Goal: Find specific page/section: Find specific page/section

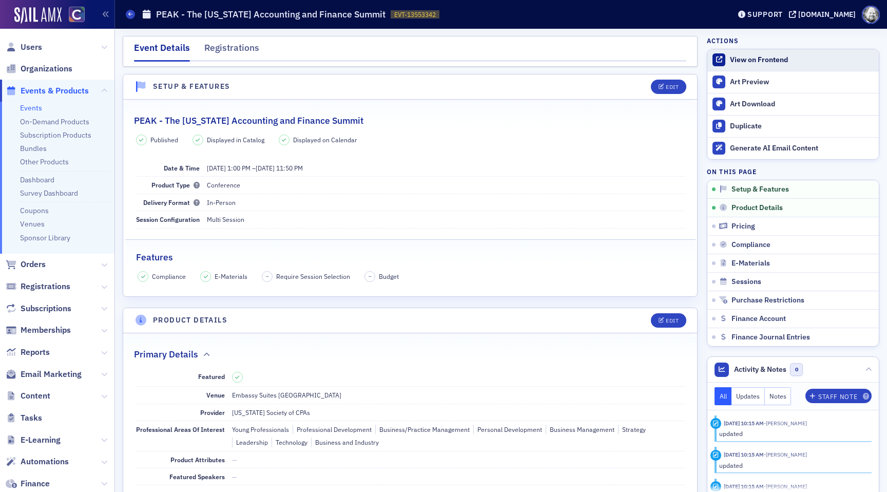
click at [734, 54] on link "View on Frontend" at bounding box center [792, 60] width 171 height 22
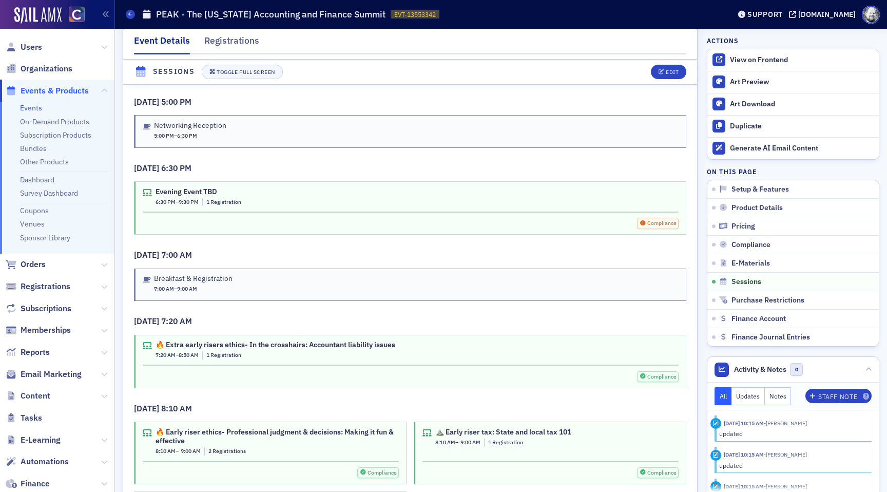
scroll to position [3052, 0]
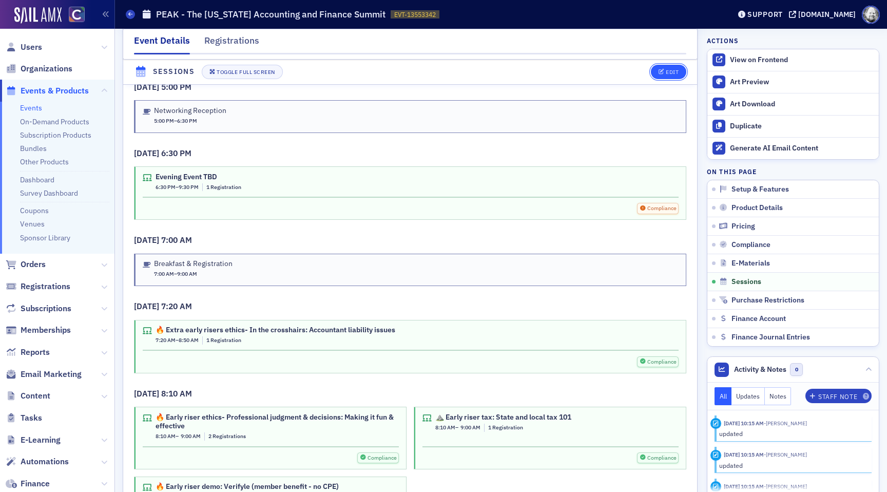
click at [667, 72] on div "Edit" at bounding box center [672, 72] width 13 height 6
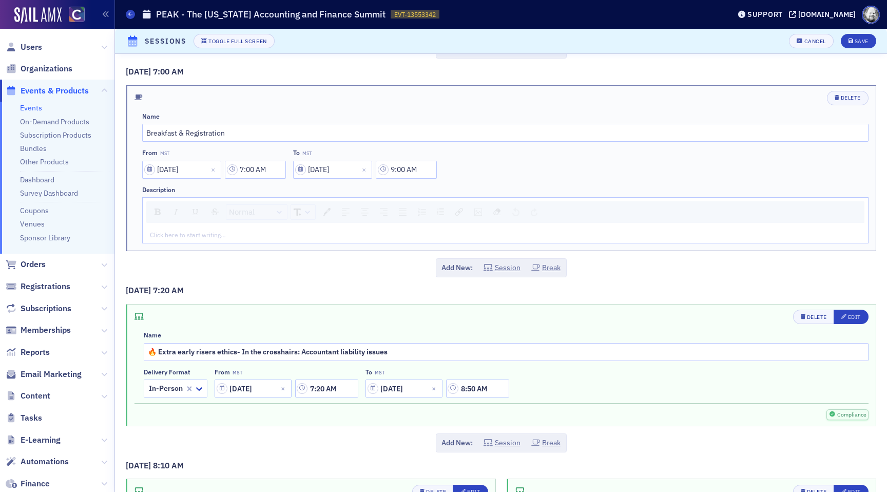
scroll to position [3903, 0]
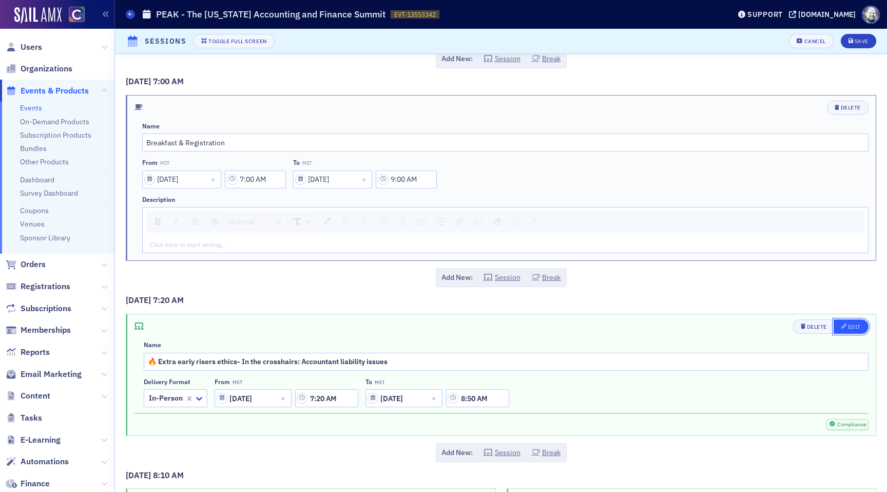
click at [858, 330] on div "Edit" at bounding box center [854, 327] width 13 height 6
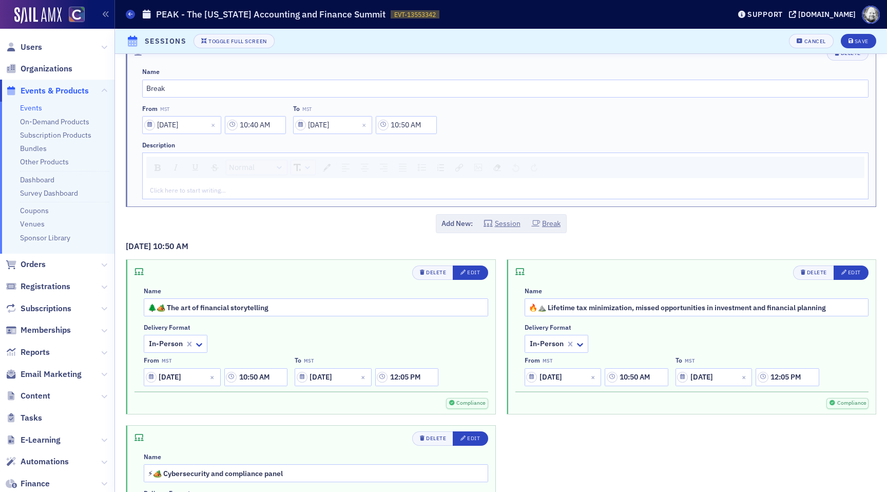
scroll to position [1003, 0]
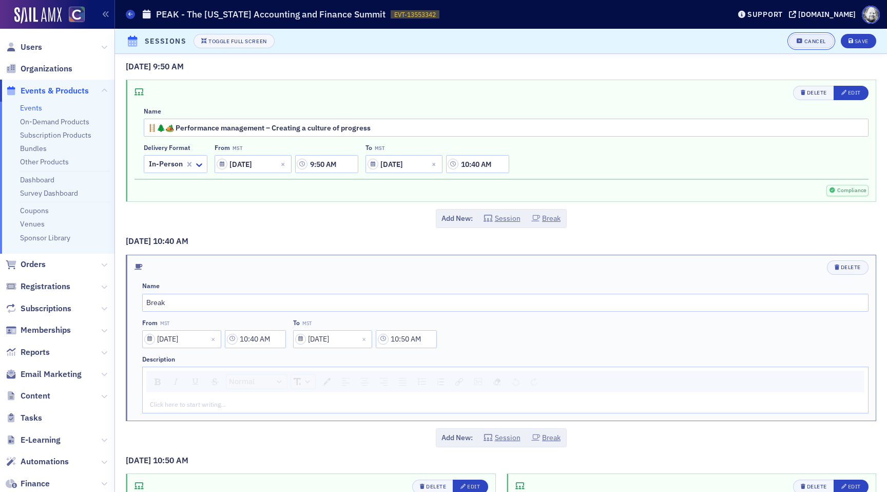
click at [814, 36] on button "Cancel" at bounding box center [811, 41] width 44 height 14
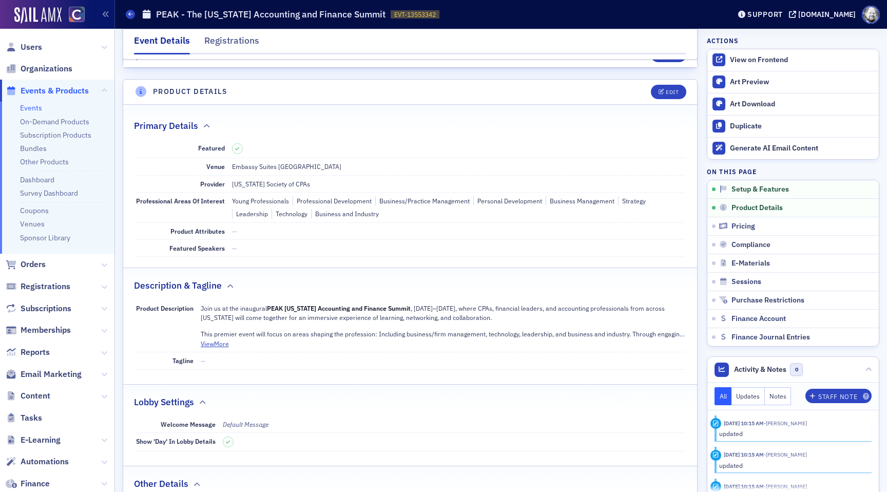
scroll to position [0, 0]
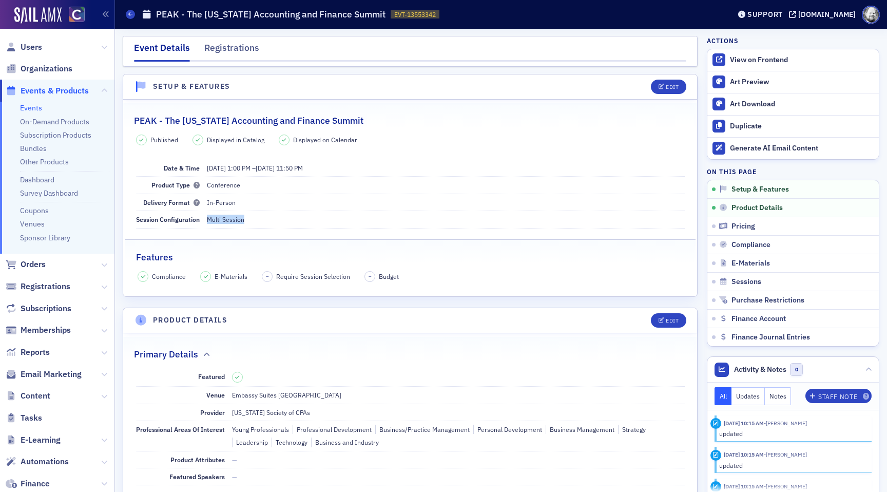
drag, startPoint x: 207, startPoint y: 219, endPoint x: 257, endPoint y: 219, distance: 49.8
click at [257, 218] on dd "Multi Session" at bounding box center [446, 219] width 478 height 16
copy span "Multi Session"
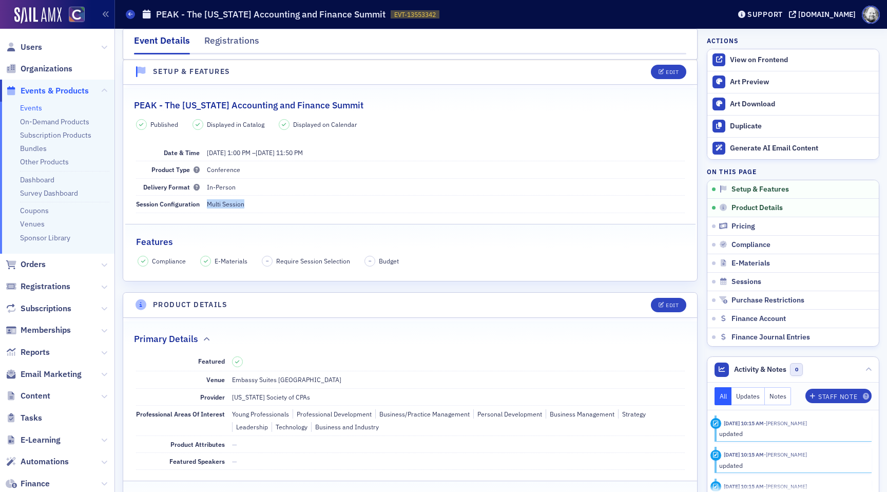
scroll to position [17, 0]
click at [34, 353] on span "Reports" at bounding box center [35, 352] width 29 height 11
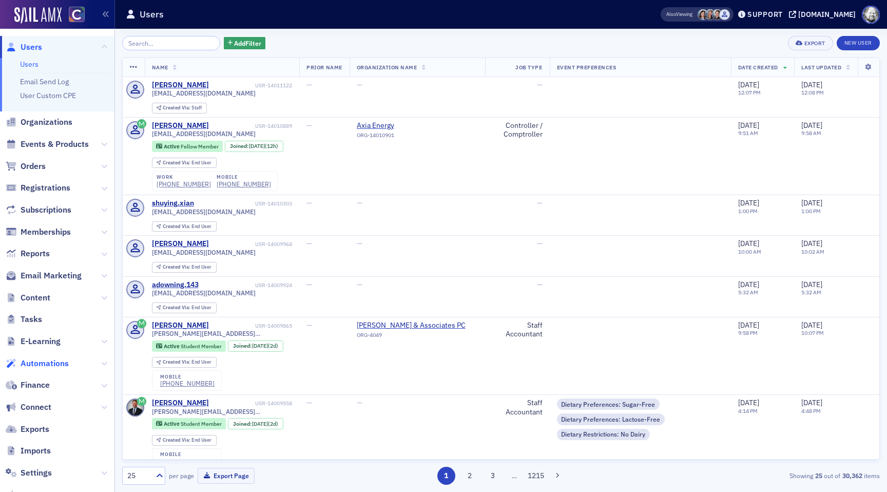
click at [55, 360] on span "Automations" at bounding box center [45, 363] width 48 height 11
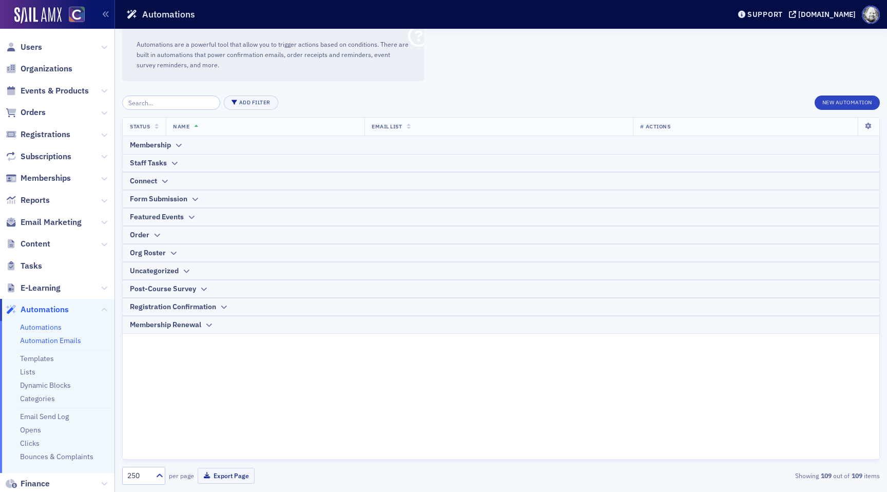
click at [53, 338] on link "Automation Emails" at bounding box center [50, 340] width 61 height 9
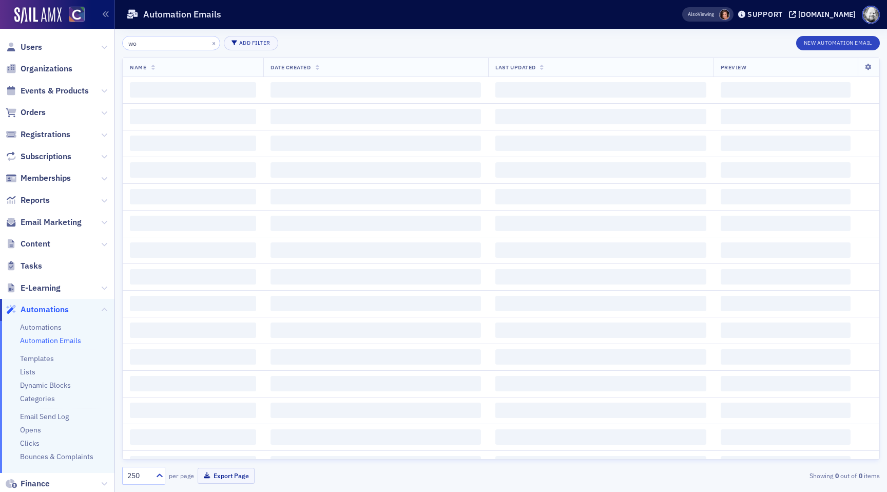
type input "w"
type input "summit"
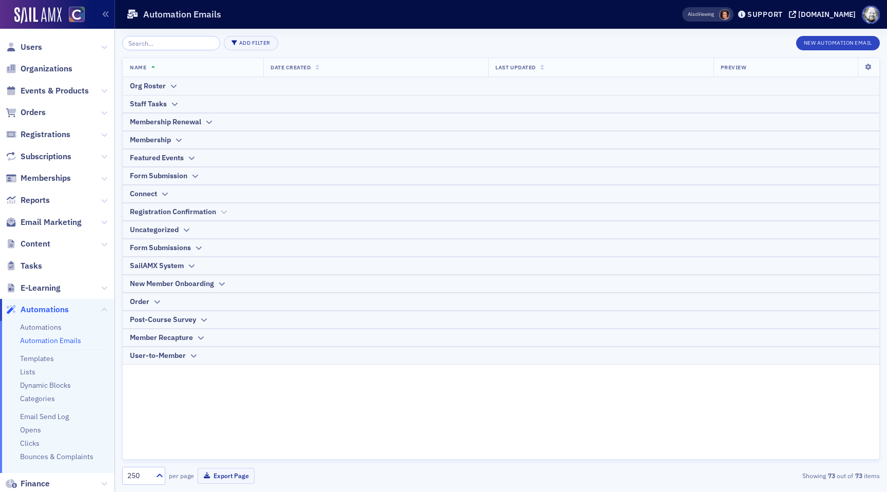
click at [172, 209] on div "Registration Confirmation" at bounding box center [173, 211] width 86 height 11
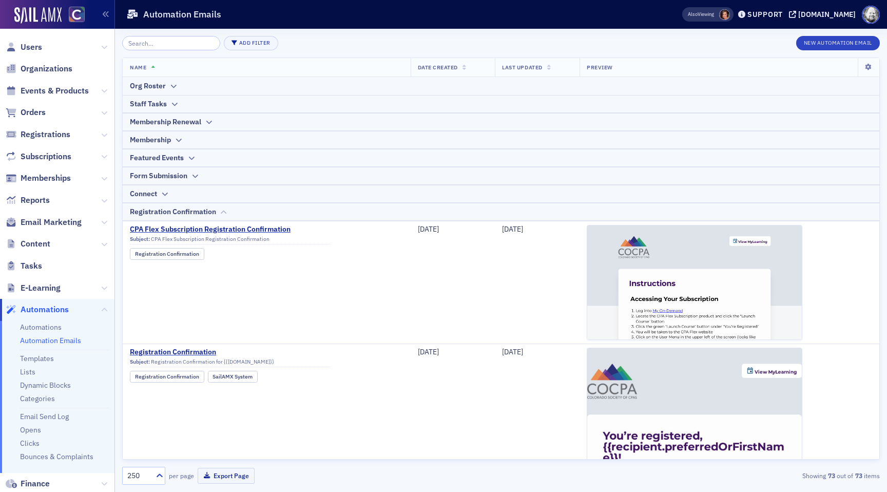
click at [185, 210] on div "Registration Confirmation" at bounding box center [173, 211] width 86 height 11
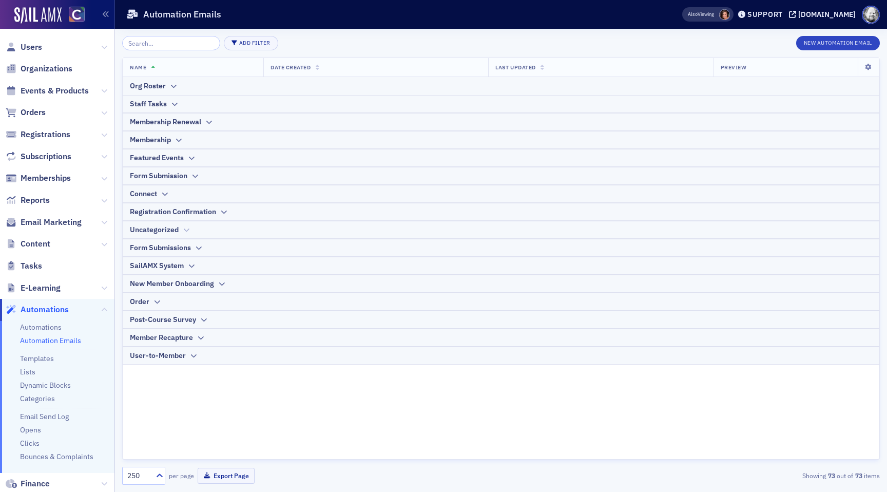
click at [180, 230] on div "Uncategorized" at bounding box center [501, 229] width 742 height 11
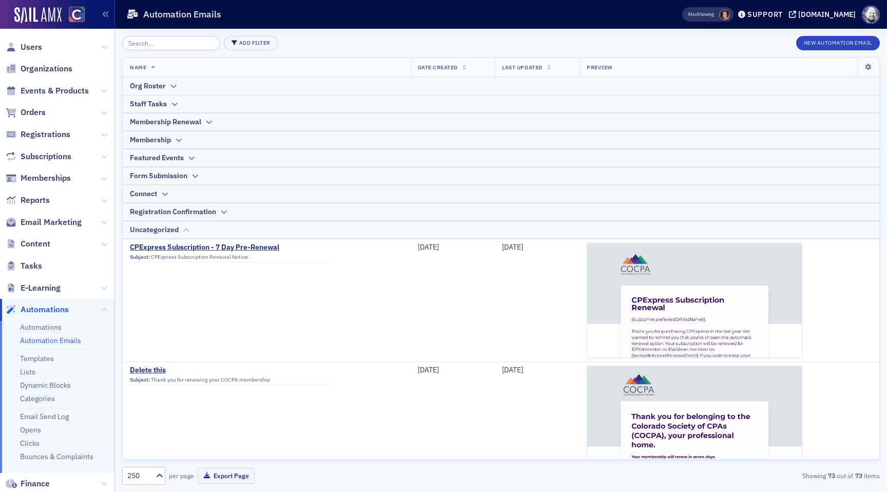
click at [177, 227] on div "Uncategorized" at bounding box center [154, 229] width 49 height 11
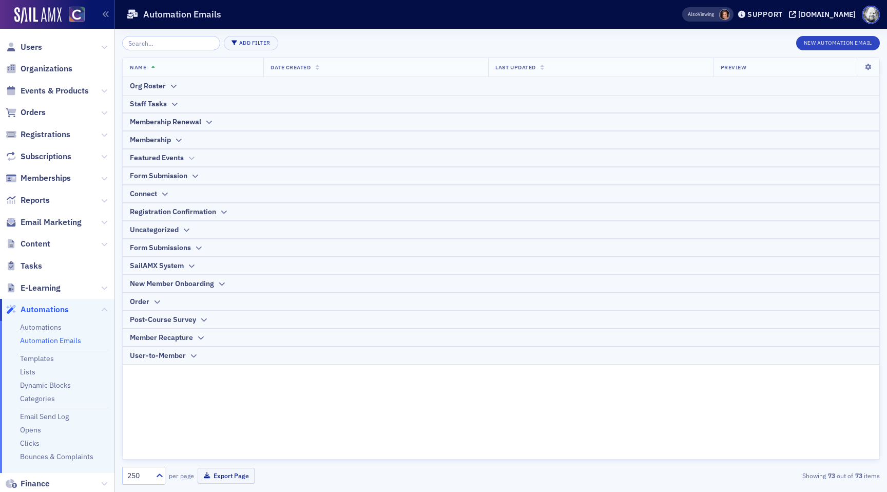
click at [182, 156] on div "Featured Events" at bounding box center [157, 157] width 54 height 11
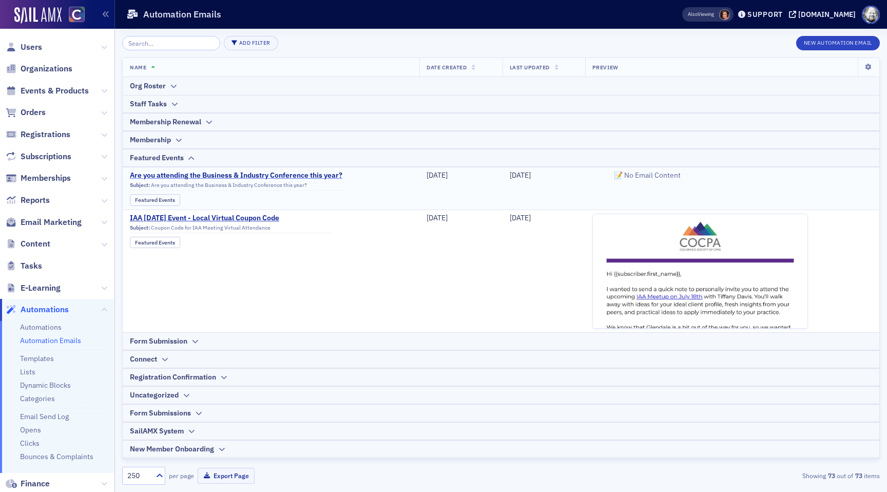
click at [198, 172] on span "Are you attending the Business & Industry Conference this year?" at bounding box center [236, 175] width 213 height 9
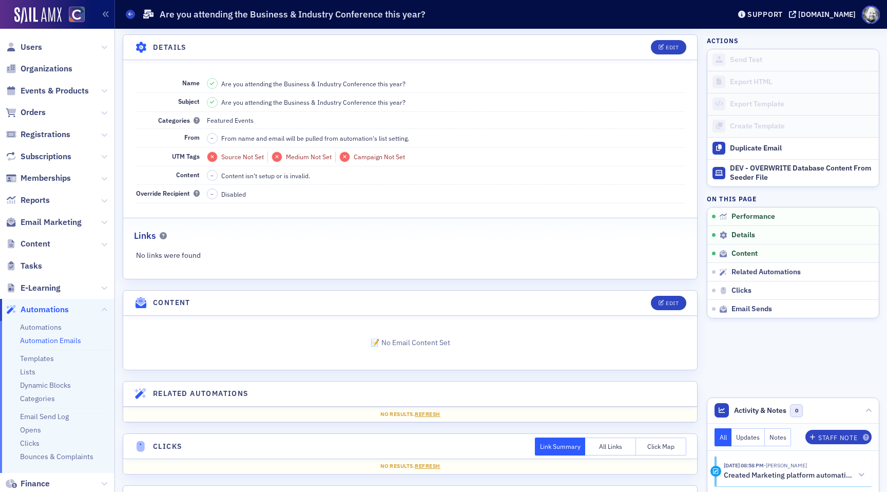
scroll to position [243, 0]
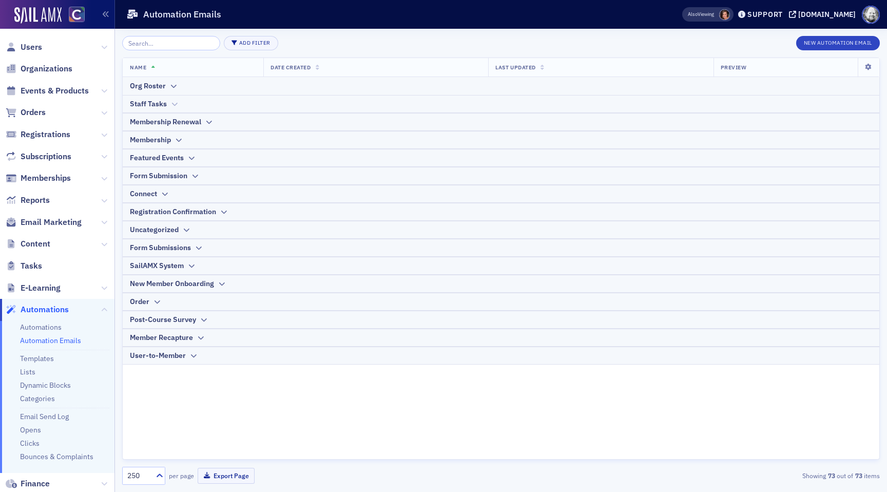
click at [166, 109] on th "Staff Tasks" at bounding box center [501, 104] width 757 height 18
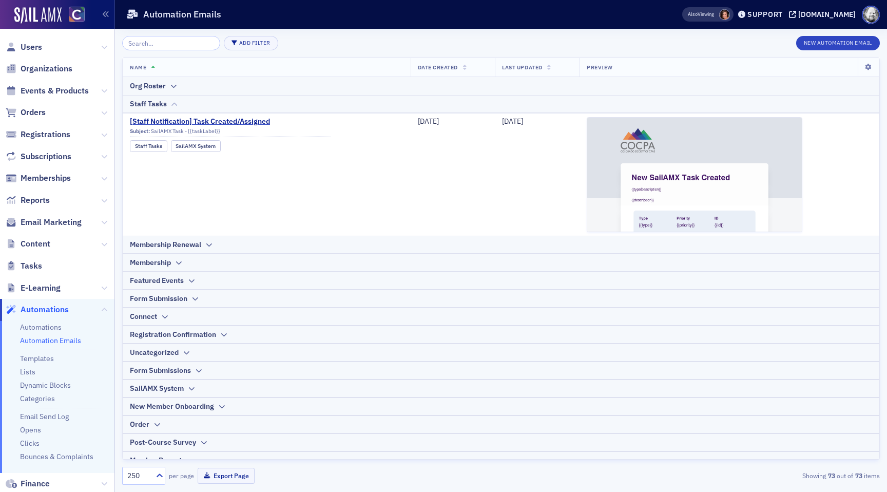
click at [166, 109] on th "Staff Tasks" at bounding box center [501, 104] width 757 height 18
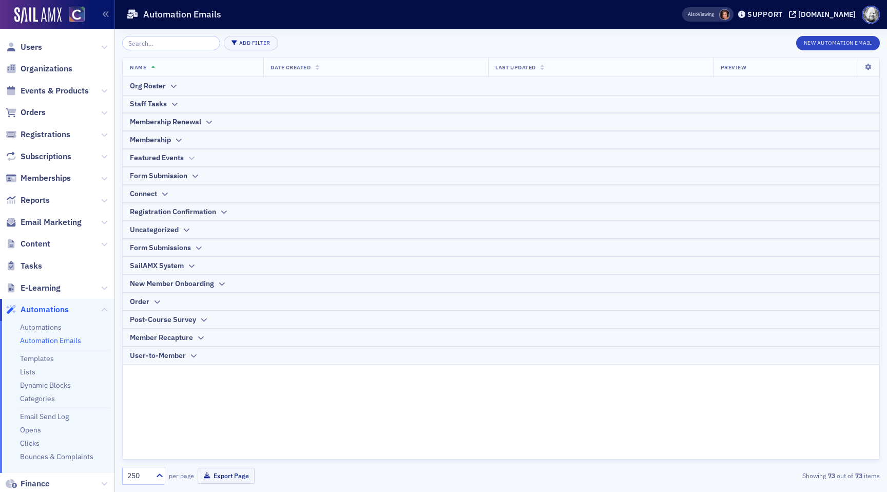
click at [186, 165] on th "Featured Events" at bounding box center [501, 158] width 757 height 18
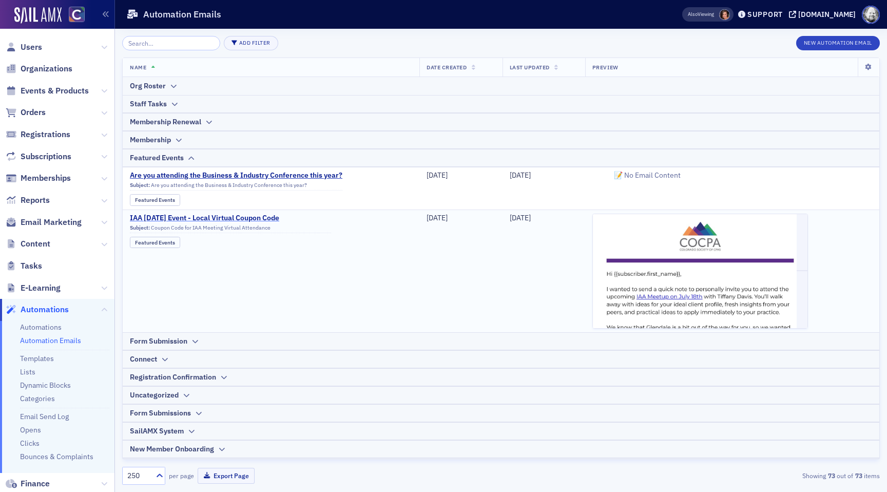
click at [206, 219] on span "IAA July 2025 Event - Local Virtual Coupon Code" at bounding box center [230, 218] width 201 height 9
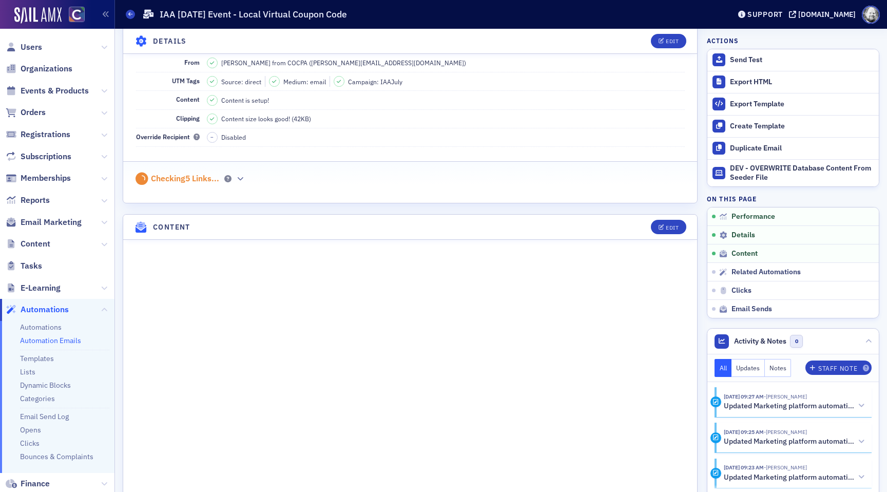
scroll to position [380, 0]
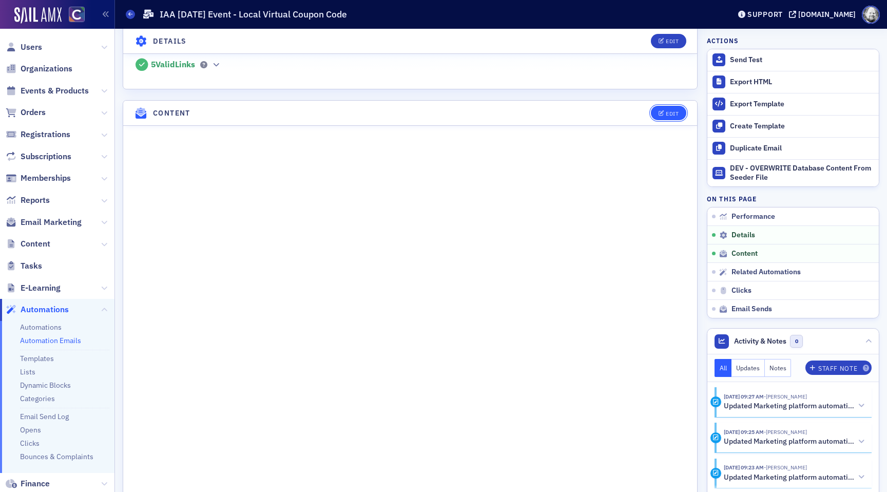
click at [677, 108] on button "Edit" at bounding box center [668, 113] width 35 height 14
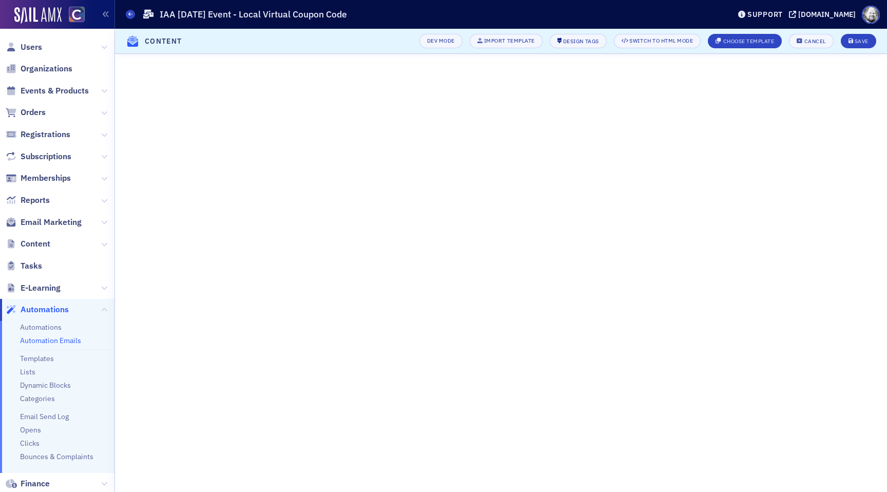
scroll to position [446, 0]
click at [805, 36] on button "Cancel" at bounding box center [811, 41] width 44 height 14
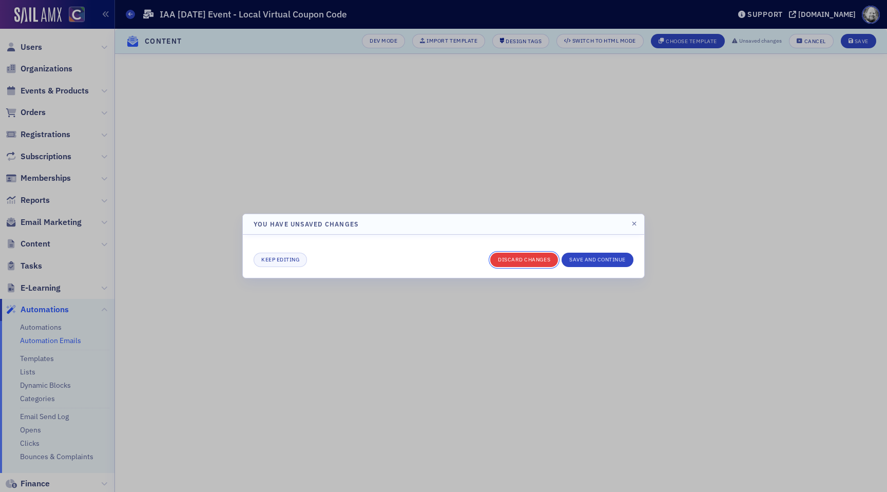
click at [525, 258] on button "Discard changes" at bounding box center [524, 260] width 68 height 14
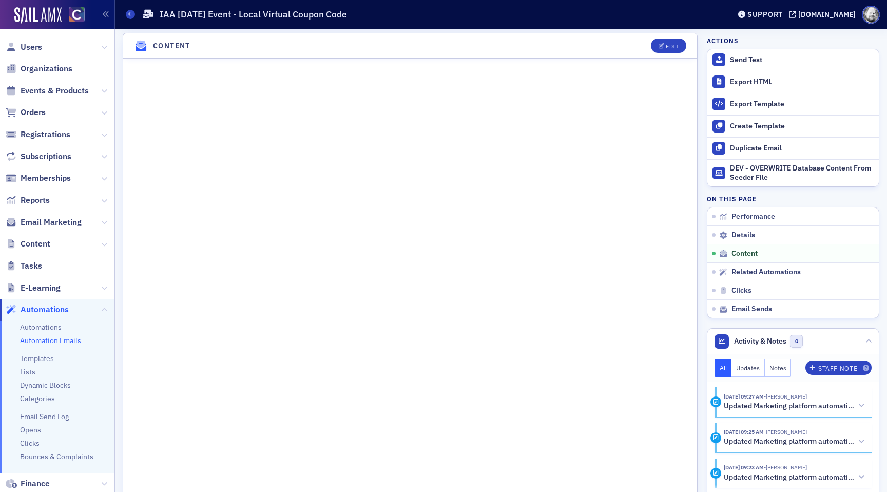
scroll to position [440, 0]
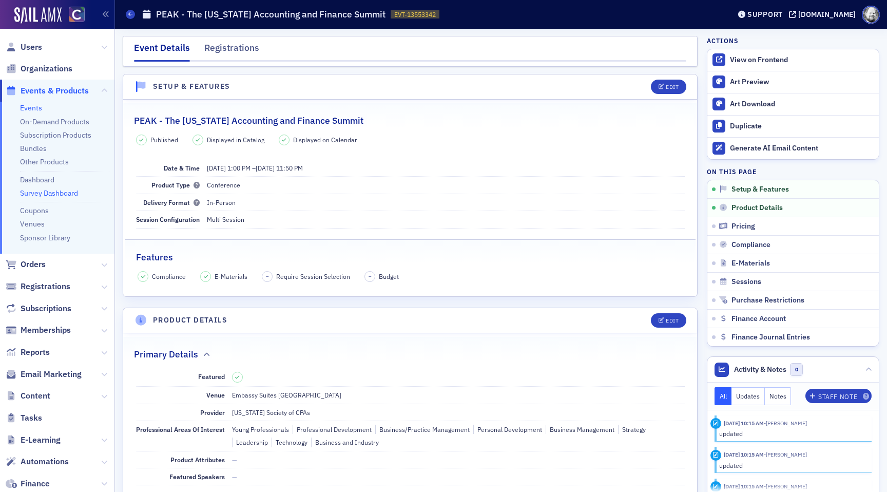
click at [53, 195] on link "Survey Dashboard" at bounding box center [49, 192] width 58 height 9
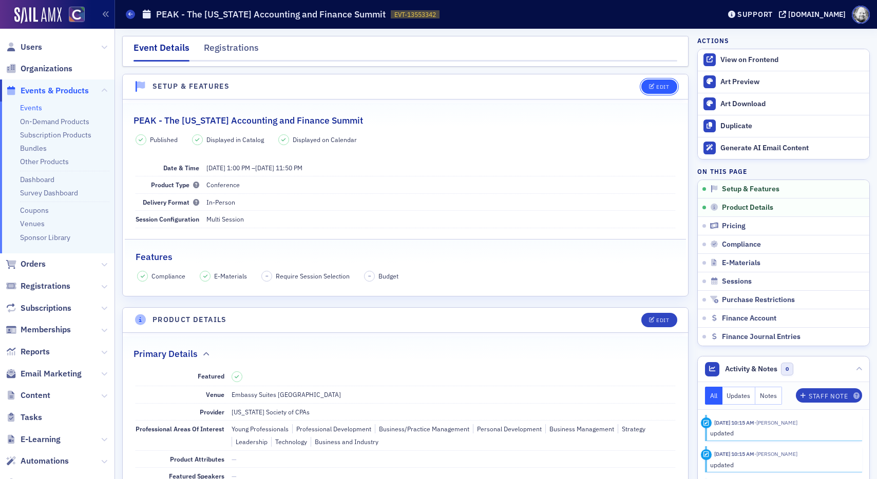
click at [646, 91] on button "Edit" at bounding box center [658, 87] width 35 height 14
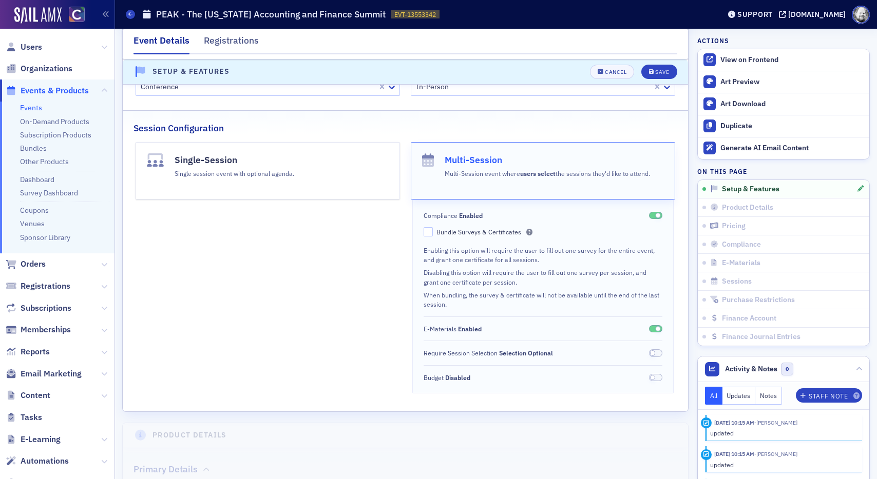
scroll to position [162, 0]
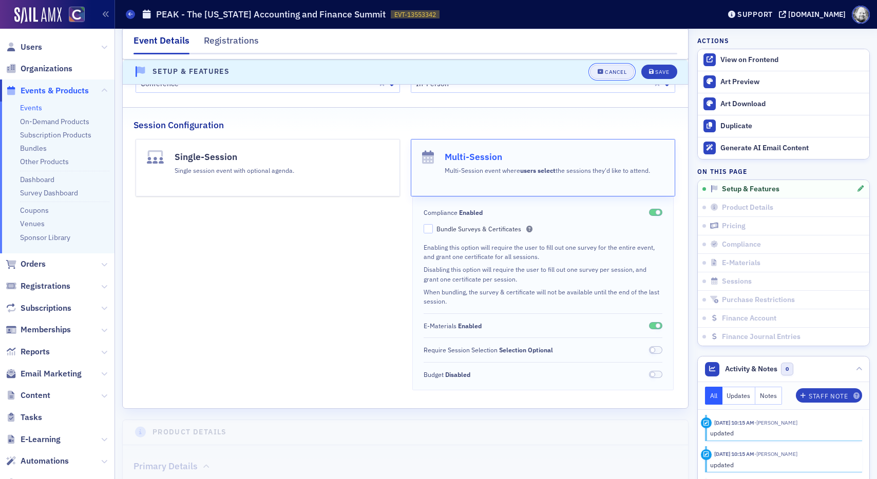
click at [611, 72] on div "Cancel" at bounding box center [616, 72] width 22 height 6
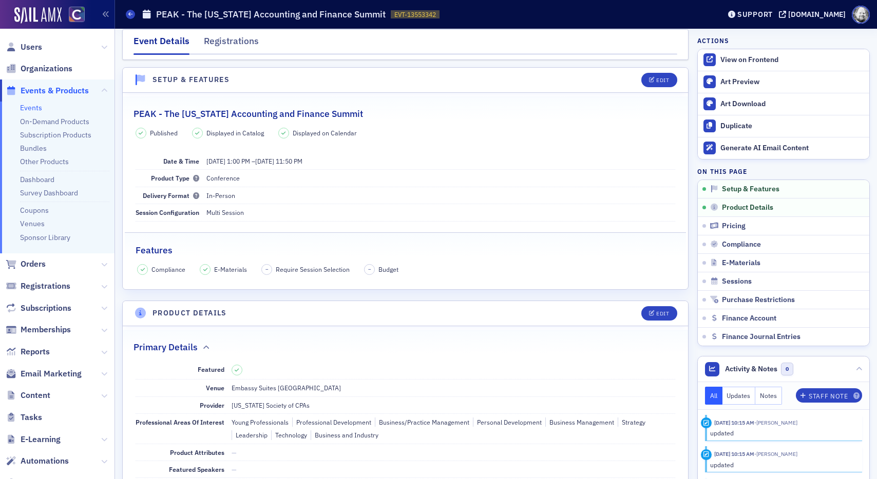
scroll to position [0, 0]
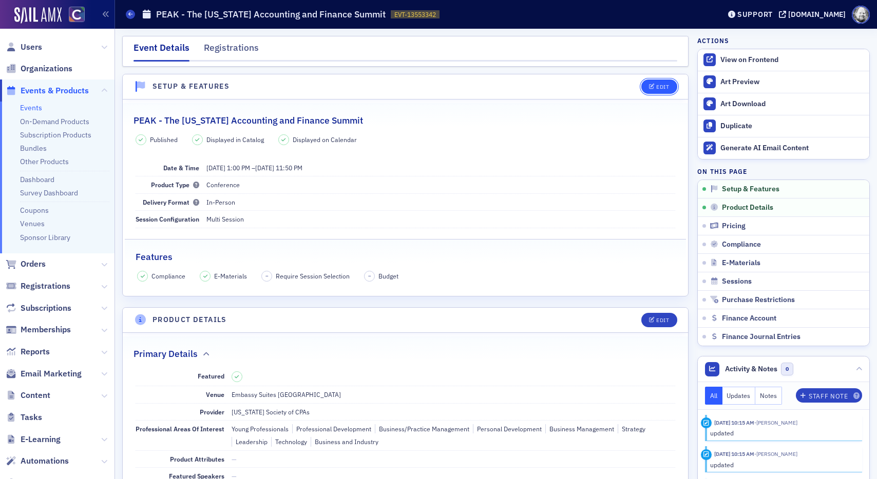
click at [649, 88] on icon "button" at bounding box center [652, 87] width 6 height 6
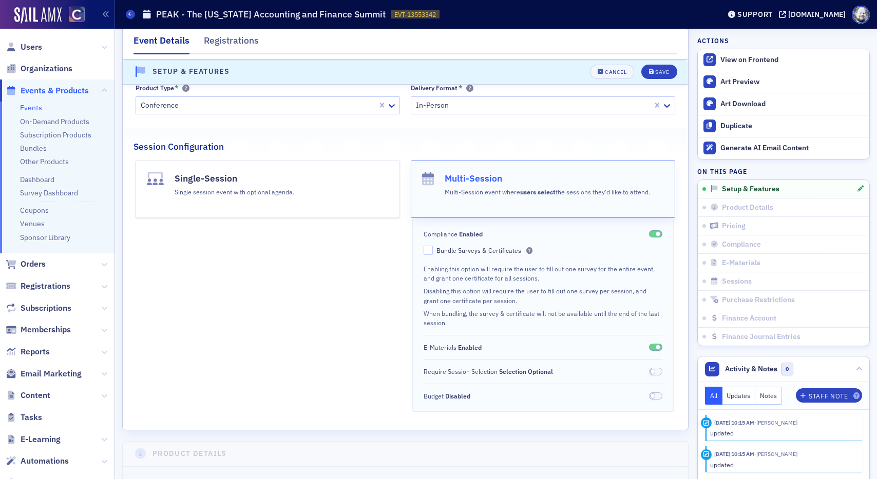
scroll to position [145, 0]
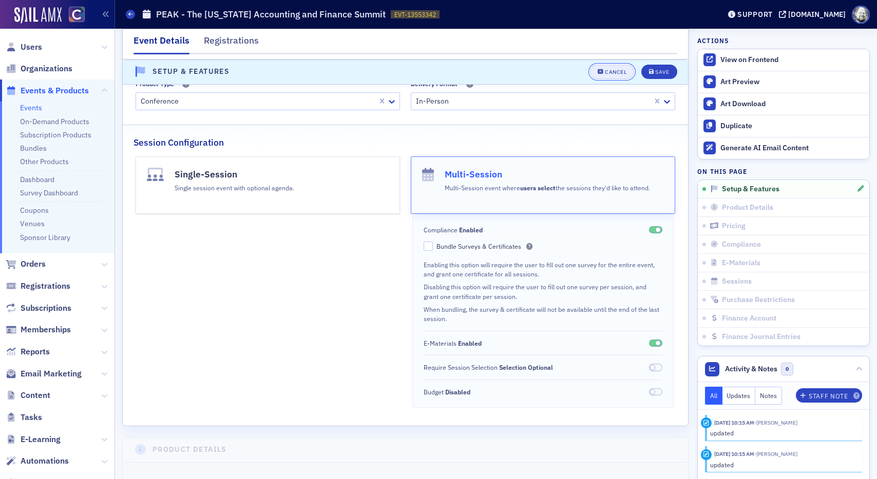
click at [611, 73] on div "Cancel" at bounding box center [616, 72] width 22 height 6
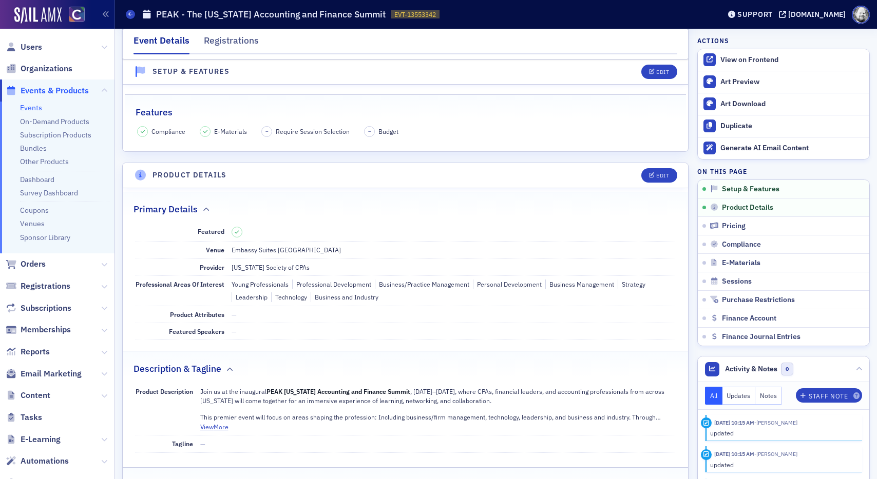
scroll to position [14, 0]
